Goal: Task Accomplishment & Management: Manage account settings

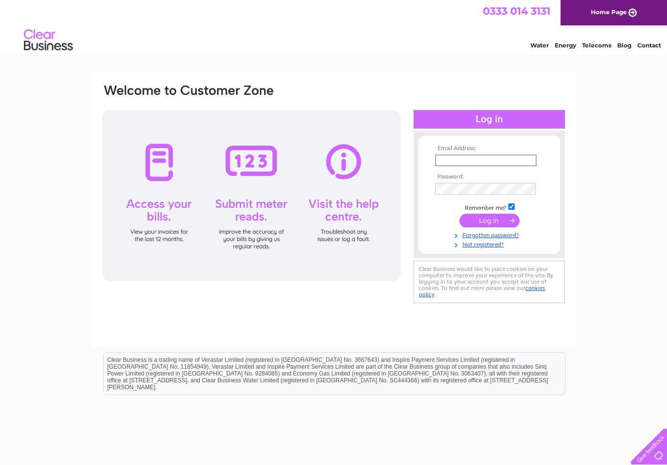
type input "Webbsnewsagent@gmail.com"
click at [490, 221] on input "submit" at bounding box center [490, 220] width 60 height 14
click at [489, 222] on input "submit" at bounding box center [490, 220] width 60 height 14
click at [493, 224] on input "submit" at bounding box center [490, 220] width 60 height 14
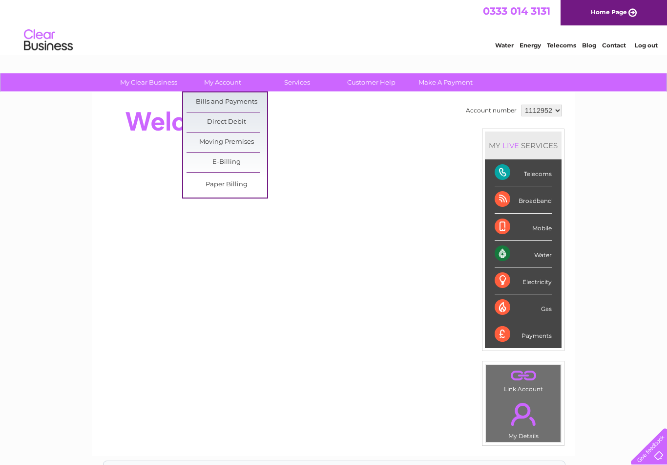
click at [228, 101] on link "Bills and Payments" at bounding box center [227, 102] width 81 height 20
click at [233, 105] on link "Bills and Payments" at bounding box center [227, 102] width 81 height 20
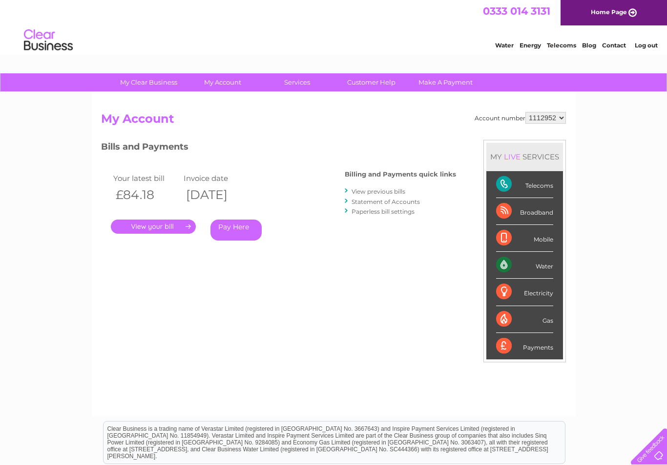
click at [169, 223] on link "." at bounding box center [153, 226] width 85 height 14
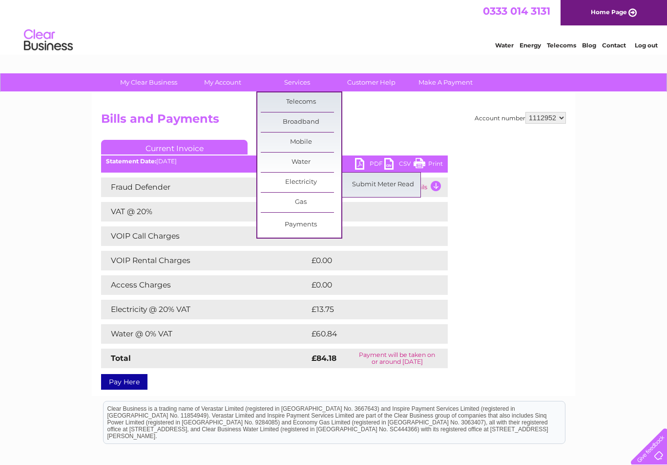
click at [300, 186] on link "Electricity" at bounding box center [301, 182] width 81 height 20
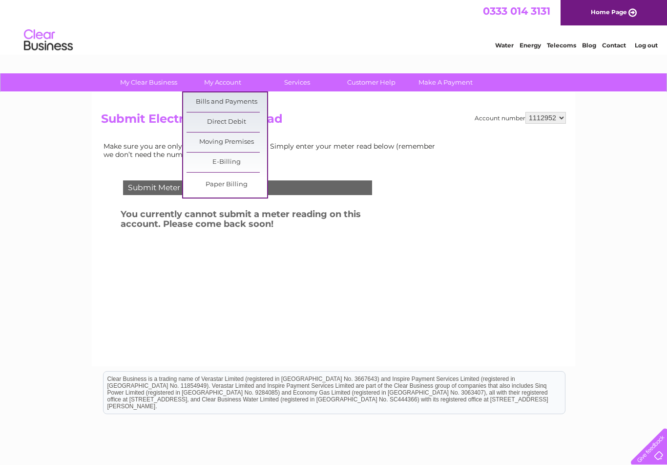
click at [231, 105] on link "Bills and Payments" at bounding box center [227, 102] width 81 height 20
click at [233, 99] on link "Bills and Payments" at bounding box center [227, 102] width 81 height 20
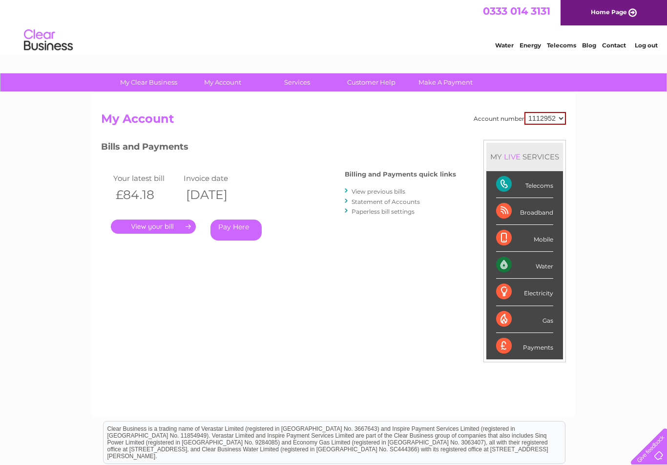
click at [184, 229] on link "." at bounding box center [153, 226] width 85 height 14
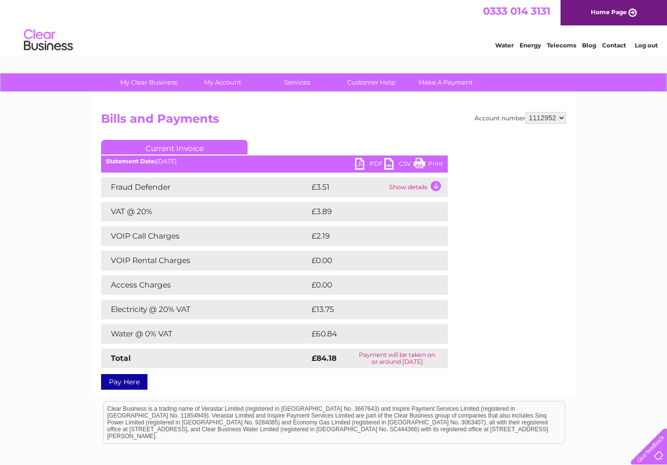
click at [364, 164] on link "PDF" at bounding box center [369, 165] width 29 height 14
